Goal: Task Accomplishment & Management: Use online tool/utility

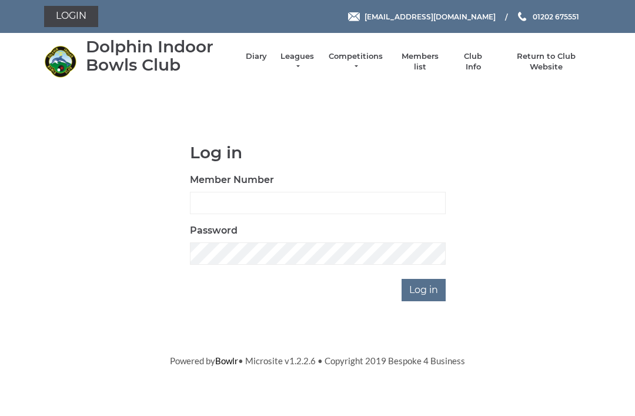
scroll to position [114, 0]
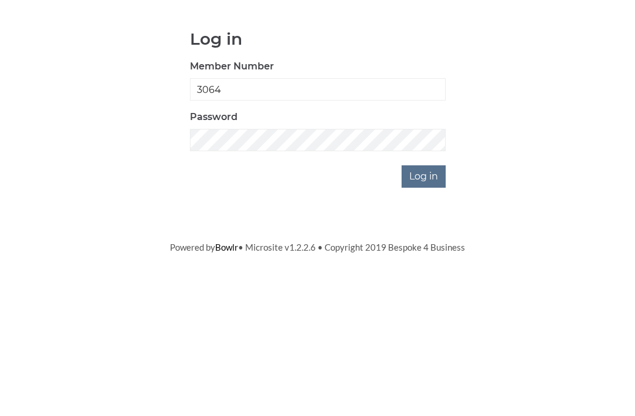
type input "3064"
click at [424, 279] on input "Log in" at bounding box center [423, 290] width 44 height 22
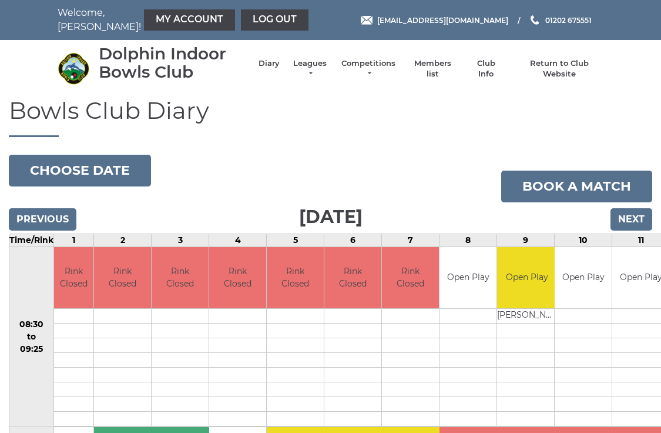
scroll to position [2, 0]
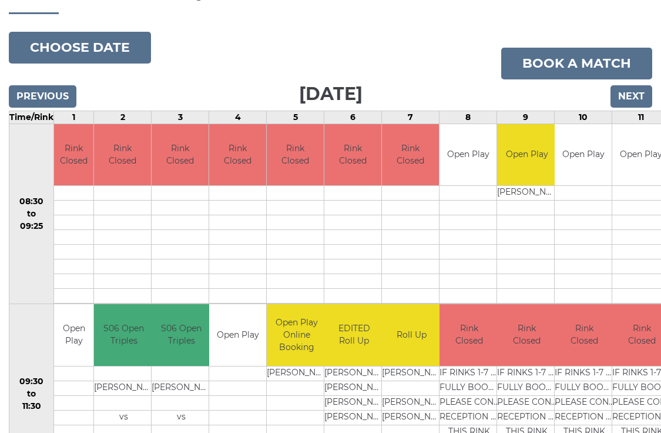
scroll to position [122, 0]
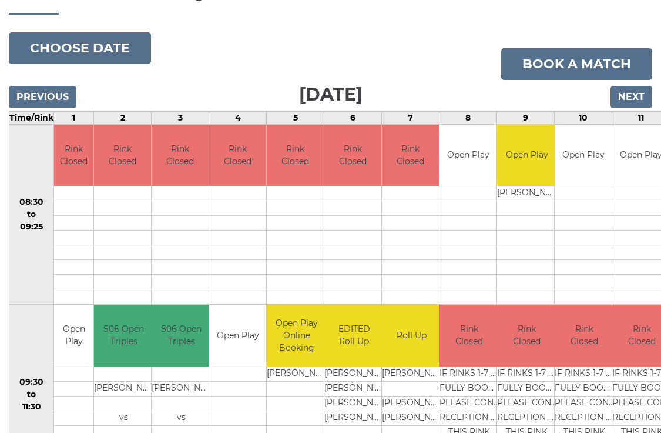
click at [100, 47] on button "Choose date" at bounding box center [80, 48] width 142 height 32
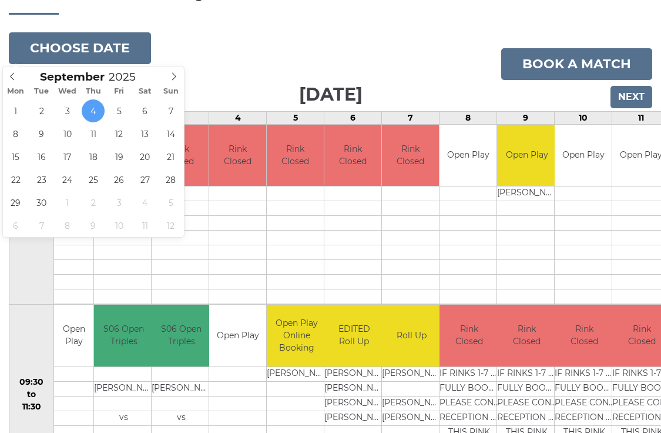
type input "[DATE]"
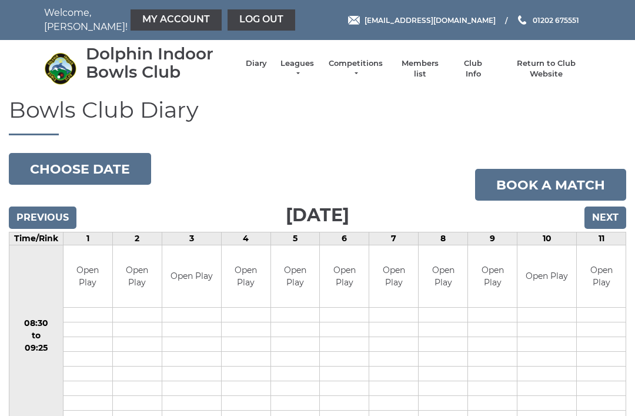
click at [240, 18] on link "Log out" at bounding box center [261, 19] width 68 height 21
